Goal: Find specific page/section: Find specific page/section

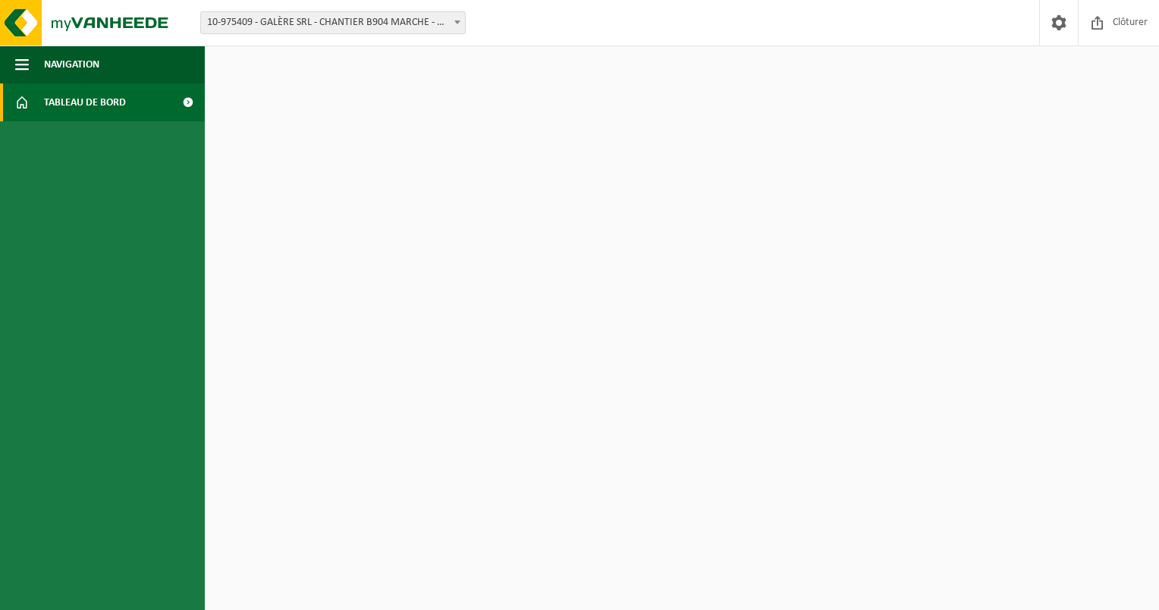
click at [41, 111] on link "Tableau de bord" at bounding box center [102, 102] width 205 height 38
click at [61, 76] on span "Navigation" at bounding box center [71, 65] width 55 height 38
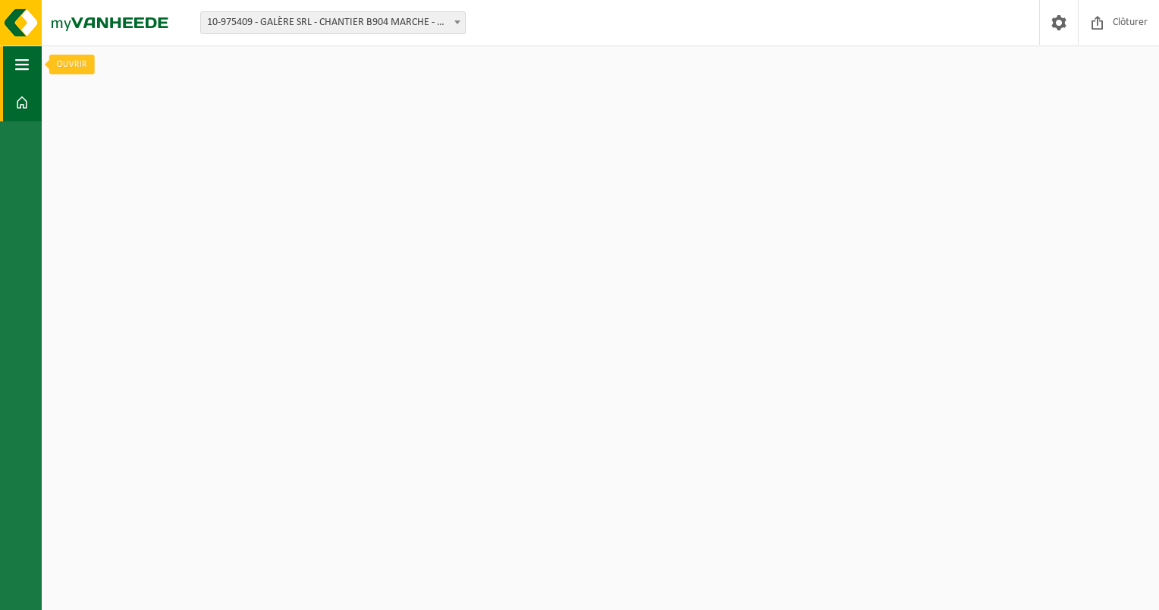
click at [35, 74] on button "Navigation" at bounding box center [21, 65] width 42 height 38
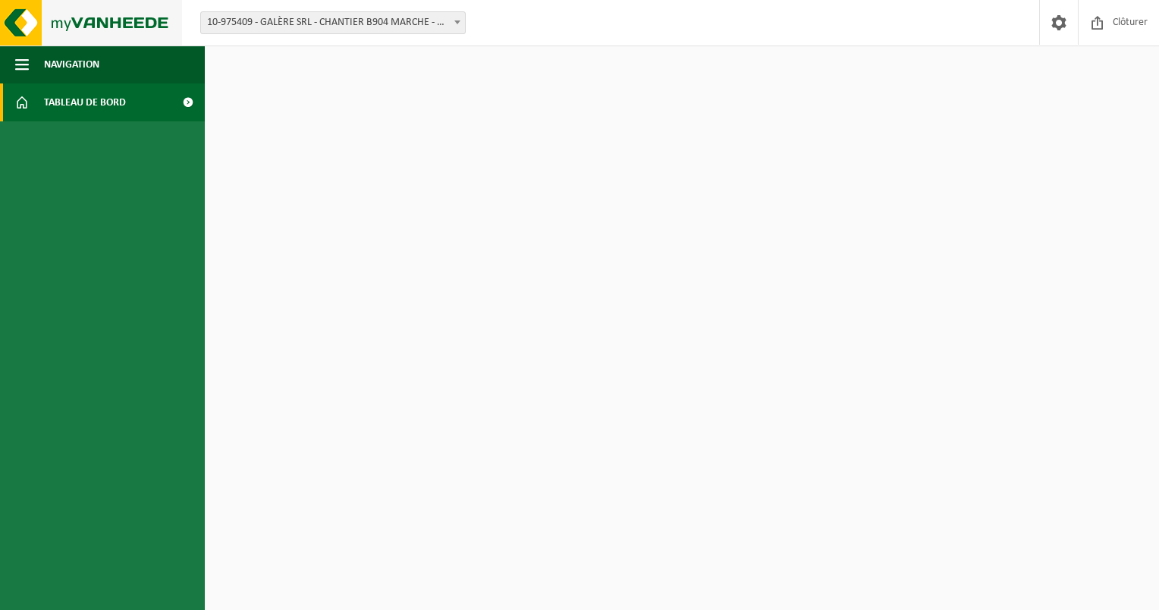
click at [35, 31] on img at bounding box center [91, 23] width 182 height 46
click at [189, 101] on span at bounding box center [188, 102] width 34 height 38
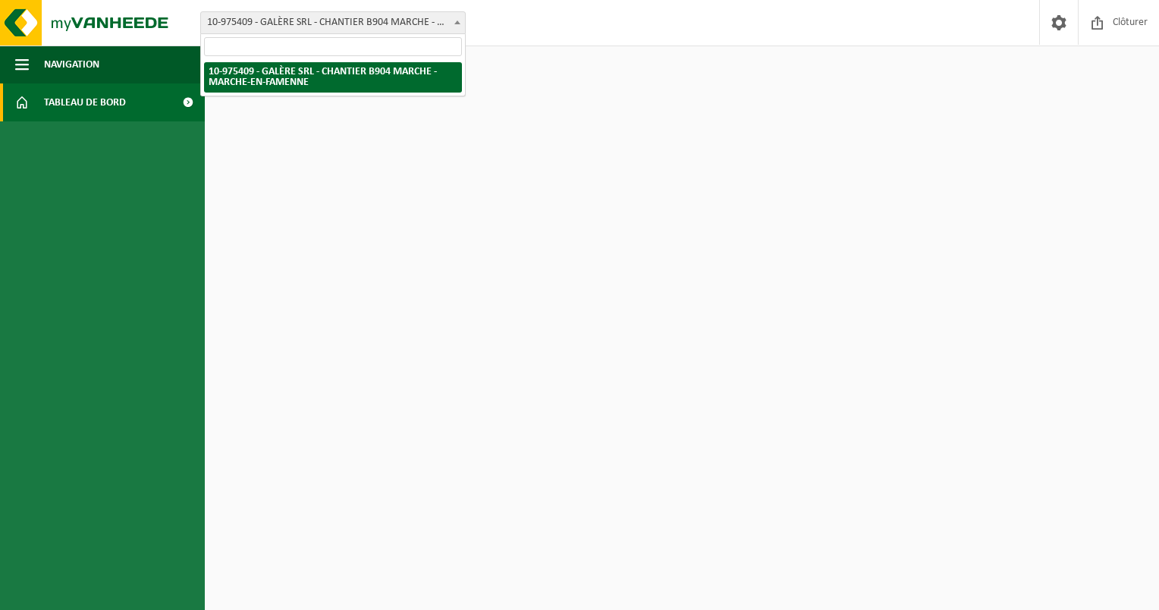
click at [379, 23] on span "10-975409 - GALÈRE SRL - CHANTIER B904 MARCHE - MARCHE-EN-FAMENNE" at bounding box center [333, 22] width 264 height 21
click at [291, 25] on span "10-975409 - GALÈRE SRL - CHANTIER B904 MARCHE - MARCHE-EN-FAMENNE" at bounding box center [333, 22] width 264 height 21
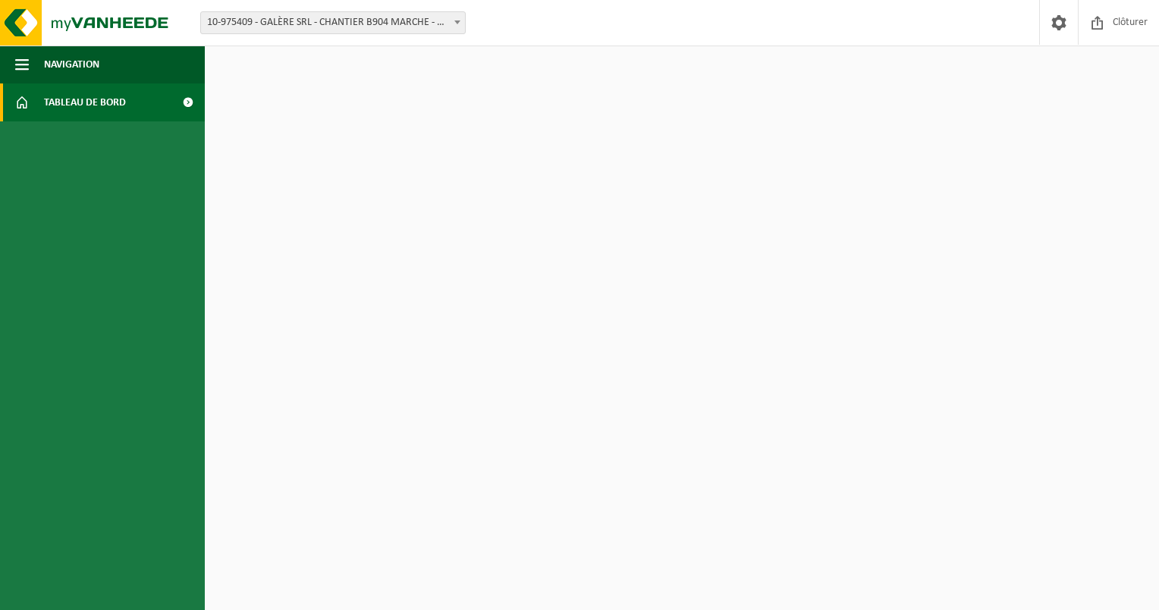
click at [291, 25] on span "10-975409 - GALÈRE SRL - CHANTIER B904 MARCHE - MARCHE-EN-FAMENNE" at bounding box center [333, 22] width 264 height 21
click at [1124, 23] on span "Clôturer" at bounding box center [1130, 22] width 42 height 45
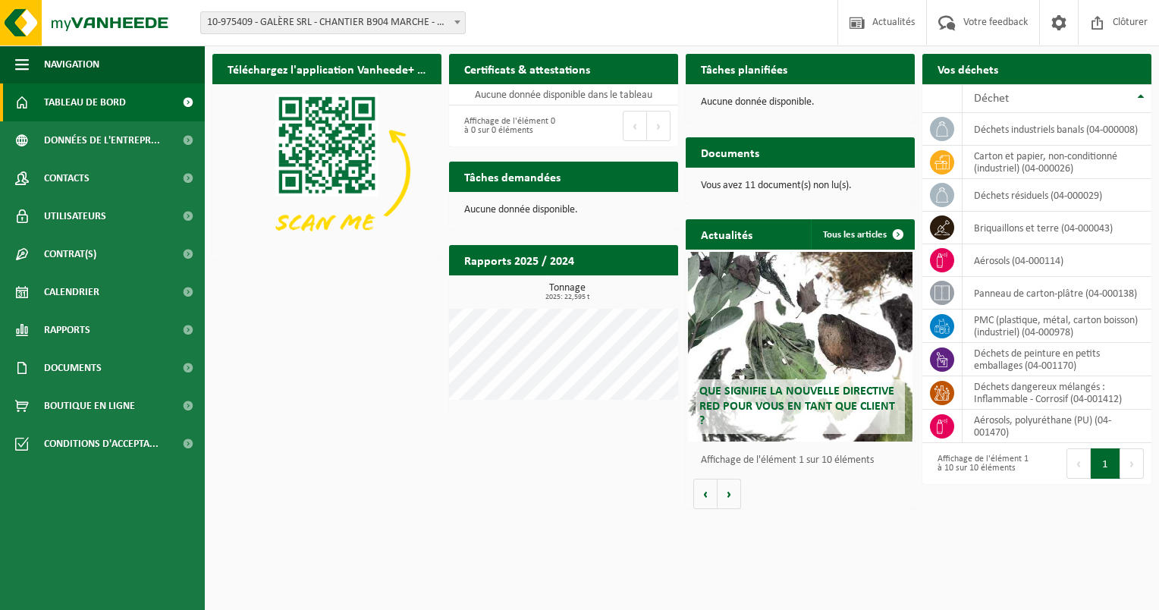
click at [346, 24] on span "10-975409 - GALÈRE SRL - CHANTIER B904 MARCHE - MARCHE-EN-FAMENNE" at bounding box center [333, 22] width 264 height 21
click at [404, 460] on div "Téléchargez l'application Vanheede+ maintenant! Cachez Certificats & attestatio…" at bounding box center [682, 281] width 947 height 470
click at [186, 97] on span at bounding box center [188, 102] width 34 height 38
click at [185, 111] on span at bounding box center [188, 102] width 34 height 38
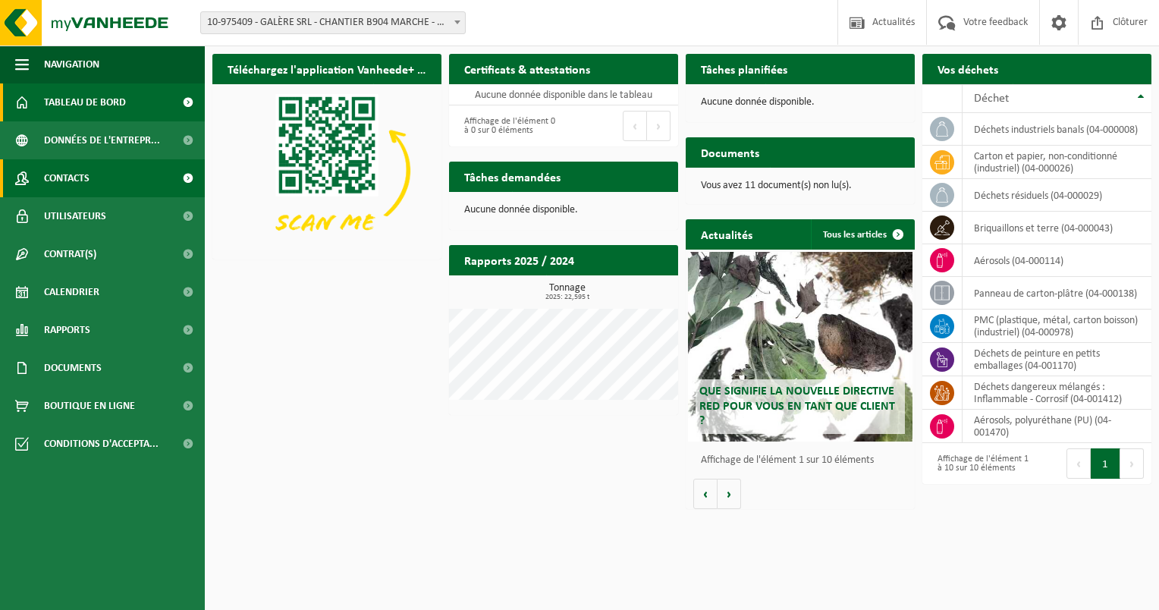
click at [68, 181] on span "Contacts" at bounding box center [67, 178] width 46 height 38
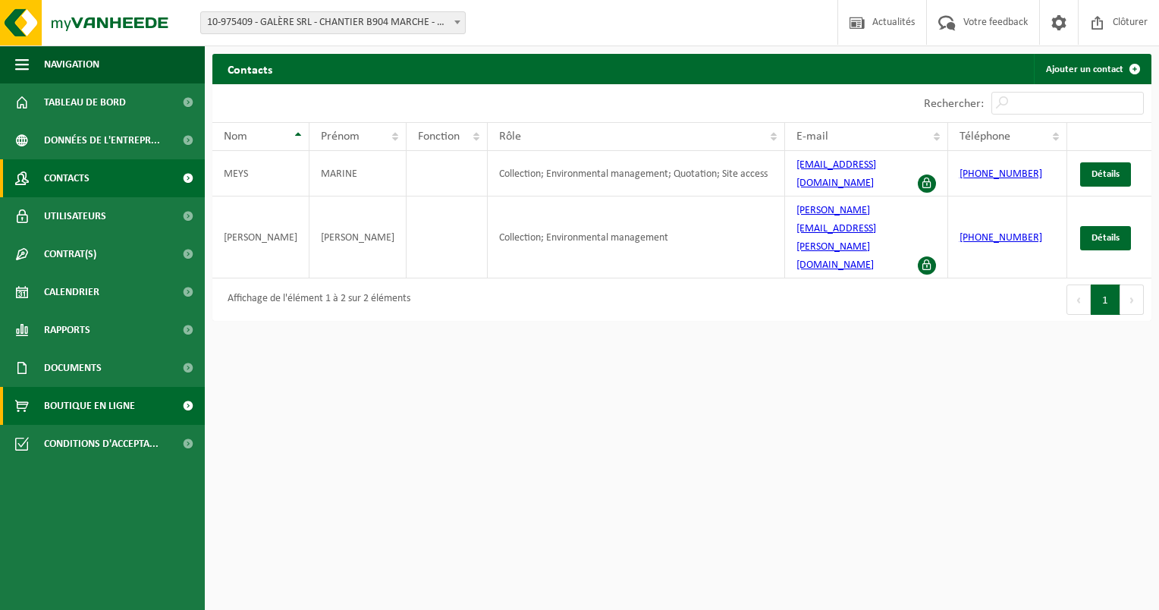
click at [85, 404] on span "Boutique en ligne" at bounding box center [89, 406] width 91 height 38
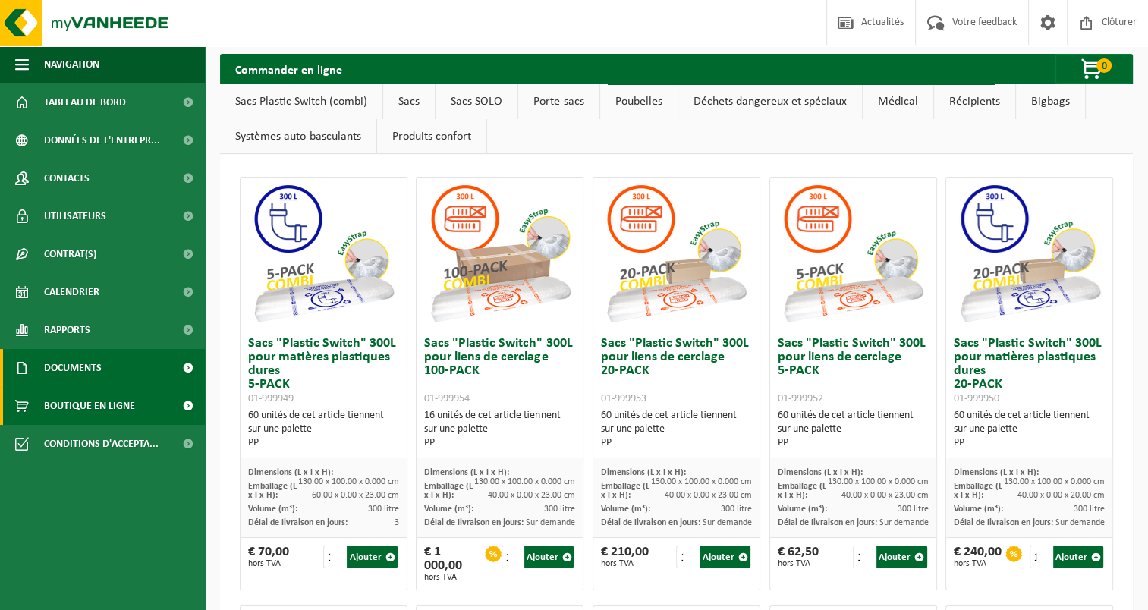
click at [111, 373] on link "Documents" at bounding box center [102, 368] width 205 height 38
